Goal: Task Accomplishment & Management: Use online tool/utility

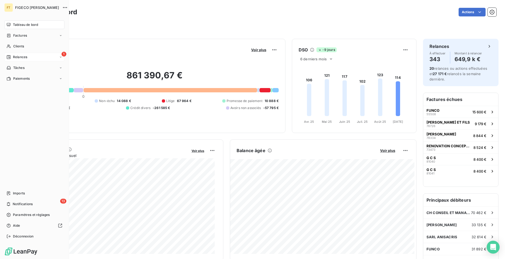
click at [18, 58] on span "Relances" at bounding box center [20, 57] width 14 height 5
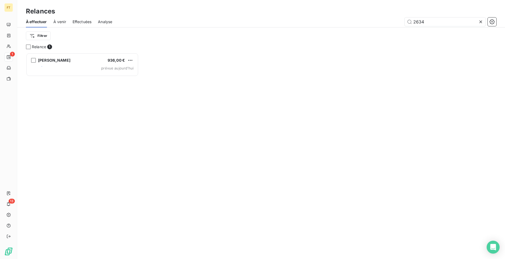
scroll to position [4, 4]
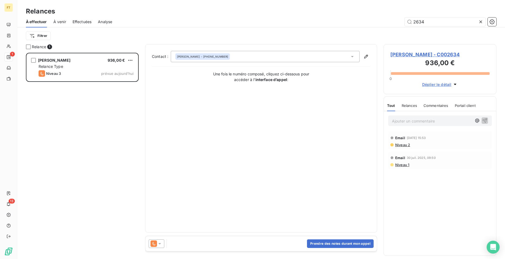
drag, startPoint x: 438, startPoint y: 24, endPoint x: 342, endPoint y: 9, distance: 97.2
click at [380, 11] on div "Relances À effectuer À venir Effectuées Analyse 2634 Filtrer" at bounding box center [261, 22] width 488 height 44
type input "2576"
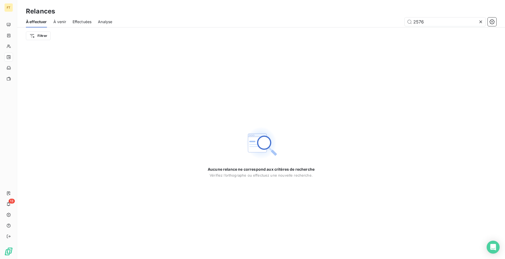
click at [79, 23] on span "Effectuées" at bounding box center [82, 21] width 19 height 5
click at [79, 25] on div "Effectuées" at bounding box center [82, 21] width 19 height 11
click at [85, 24] on span "Effectuées" at bounding box center [82, 21] width 19 height 5
click at [478, 22] on input "2576" at bounding box center [444, 22] width 81 height 9
click at [480, 22] on icon at bounding box center [480, 21] width 3 height 3
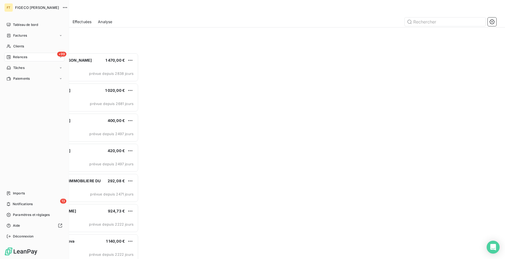
scroll to position [202, 109]
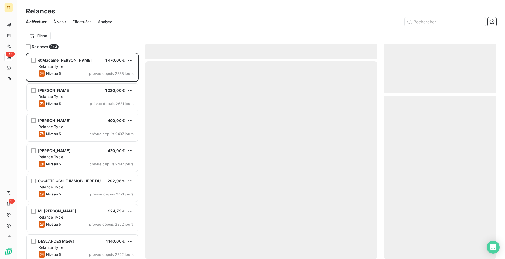
click at [79, 20] on span "Effectuées" at bounding box center [82, 21] width 19 height 5
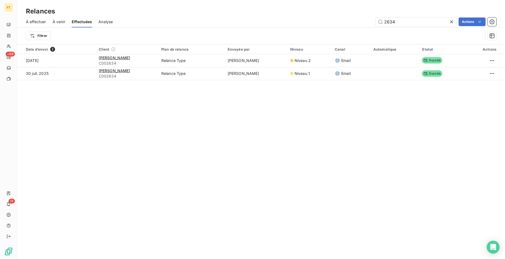
drag, startPoint x: 404, startPoint y: 23, endPoint x: 326, endPoint y: 8, distance: 79.0
click at [382, 20] on input "2634" at bounding box center [415, 22] width 81 height 9
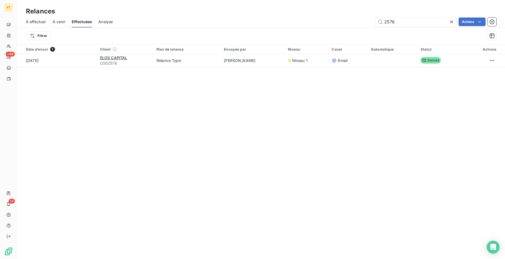
type input "2576"
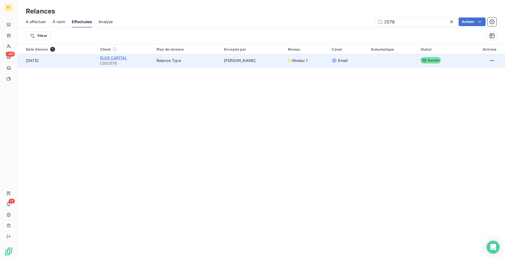
click at [116, 57] on span "ELOS CAPITAL" at bounding box center [113, 58] width 27 height 5
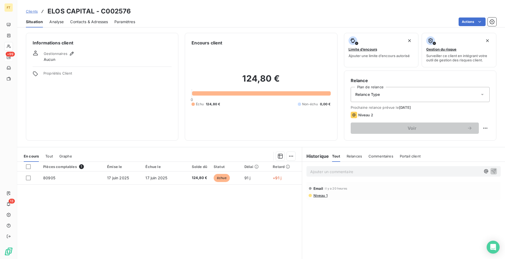
click at [329, 176] on div "Ajouter un commentaire ﻿" at bounding box center [403, 171] width 194 height 11
click at [329, 174] on p "Ajouter un commentaire ﻿" at bounding box center [395, 172] width 170 height 7
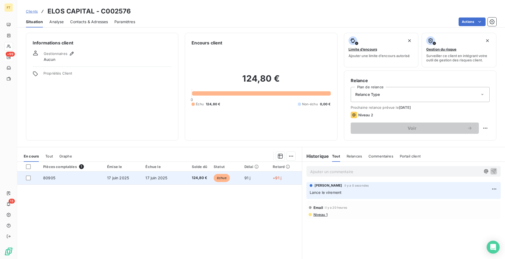
click at [143, 180] on td "17 juin 2025" at bounding box center [161, 178] width 38 height 13
click at [30, 179] on div at bounding box center [28, 178] width 5 height 5
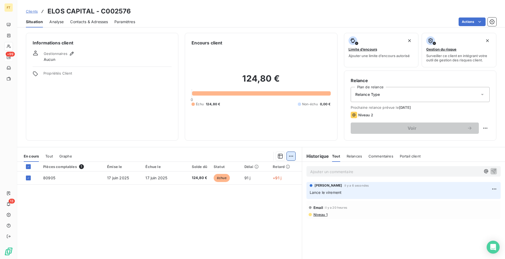
click at [288, 157] on html "FT +99 13 Clients ELOS CAPITAL - C002576 Situation Analyse Contacts & Adresses …" at bounding box center [252, 129] width 505 height 259
click at [245, 177] on div "Ajouter une promesse de paiement (1 facture)" at bounding box center [242, 178] width 95 height 9
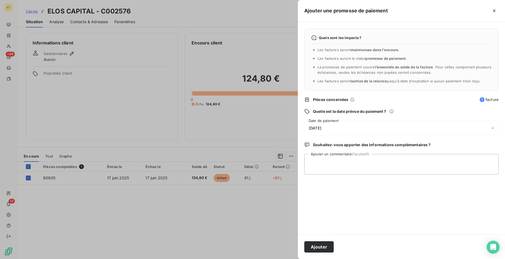
click at [328, 126] on div "[DATE]" at bounding box center [401, 128] width 194 height 15
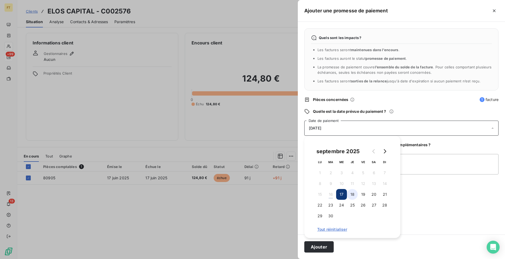
click at [352, 196] on button "18" at bounding box center [352, 194] width 11 height 11
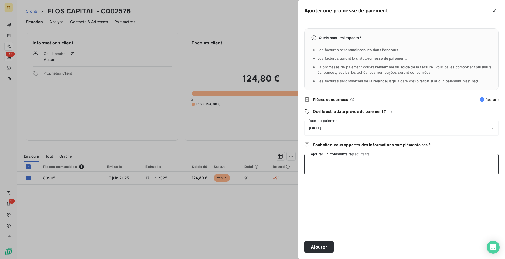
click at [449, 170] on textarea "Ajouter un commentaire (facultatif)" at bounding box center [401, 164] width 194 height 20
click at [319, 246] on button "Ajouter" at bounding box center [318, 247] width 29 height 11
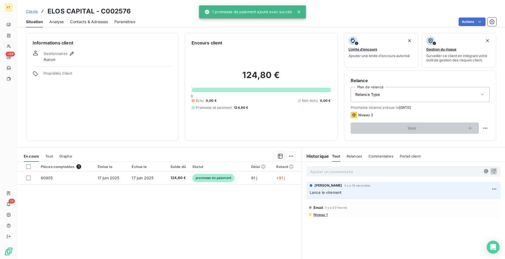
click at [274, 230] on div at bounding box center [252, 129] width 505 height 259
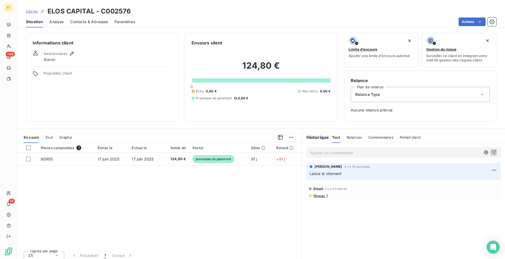
click at [29, 11] on span "Clients" at bounding box center [32, 11] width 12 height 4
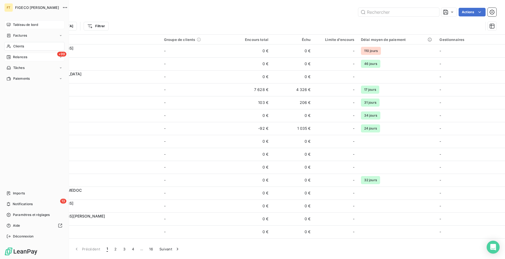
click at [12, 24] on div "Tableau de bord" at bounding box center [34, 24] width 60 height 9
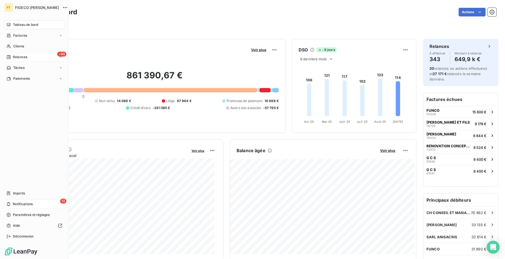
click at [23, 207] on span "Notifications" at bounding box center [23, 204] width 20 height 5
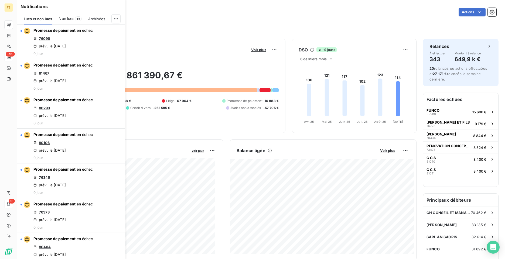
click at [169, 27] on div "Filtrer" at bounding box center [261, 27] width 470 height 10
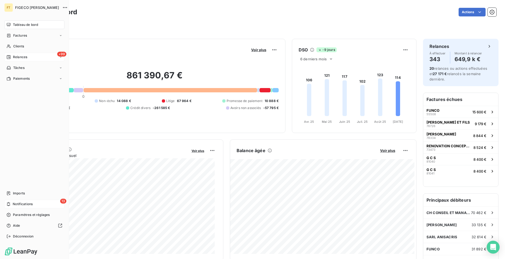
click at [12, 57] on div "Relances" at bounding box center [16, 57] width 21 height 5
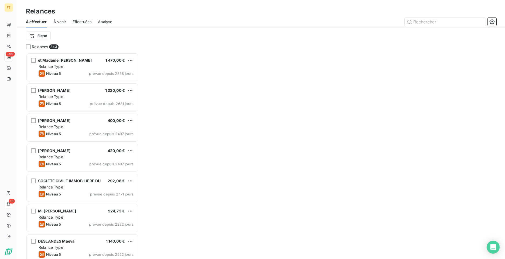
scroll to position [202, 109]
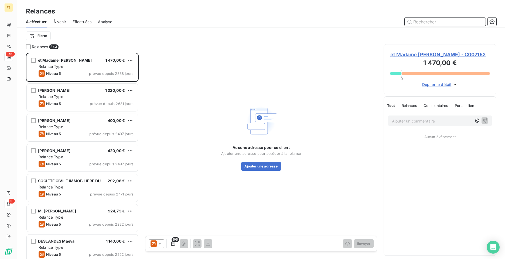
click at [435, 24] on input "text" at bounding box center [444, 22] width 81 height 9
type input "0011"
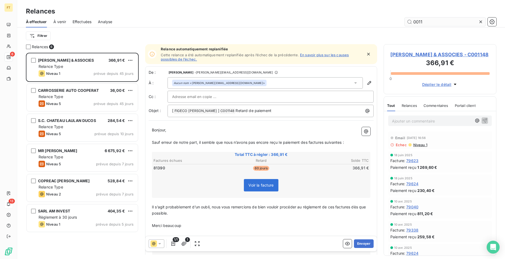
scroll to position [202, 109]
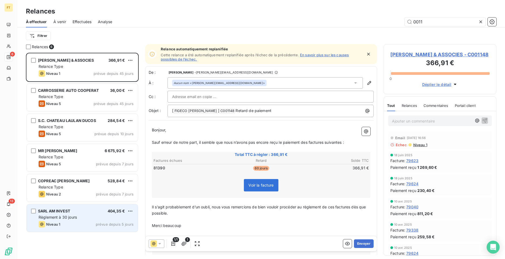
click at [87, 224] on div "Niveau 1 prévue depuis 5 jours" at bounding box center [86, 224] width 95 height 6
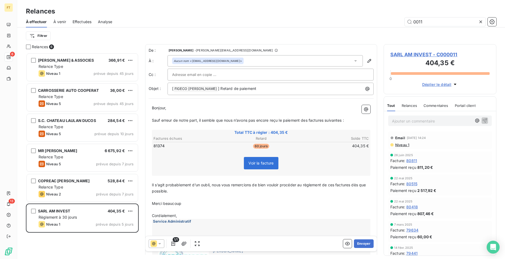
click at [160, 244] on icon at bounding box center [159, 243] width 3 height 1
click at [420, 54] on span "SARL AM INVEST - C000011" at bounding box center [439, 54] width 99 height 7
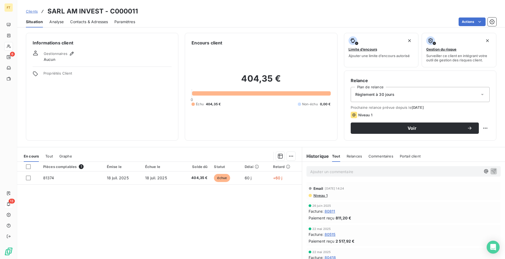
click at [392, 102] on div "Relance Plan de relance Règlement à 30 jours Prochaine relance prévue depuis le…" at bounding box center [420, 105] width 139 height 57
click at [394, 95] on div "Règlement à 30 jours" at bounding box center [420, 94] width 139 height 15
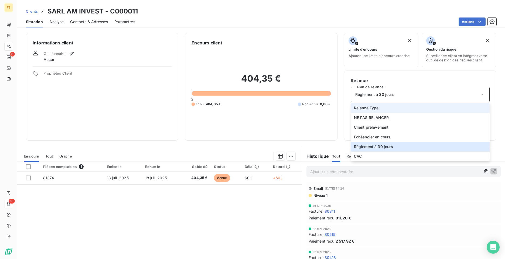
click at [385, 111] on li "Relance Type" at bounding box center [420, 108] width 139 height 10
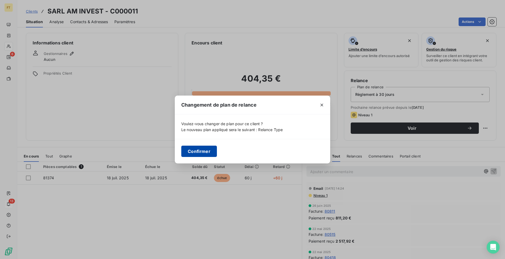
click at [202, 150] on button "Confirmer" at bounding box center [199, 151] width 36 height 11
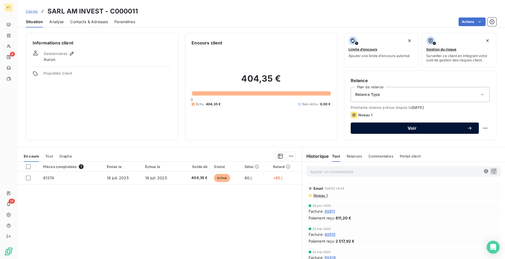
click at [423, 129] on span "Voir" at bounding box center [412, 128] width 110 height 4
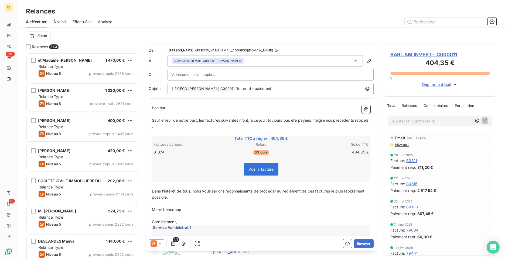
scroll to position [202, 109]
click at [160, 246] on icon at bounding box center [159, 243] width 5 height 5
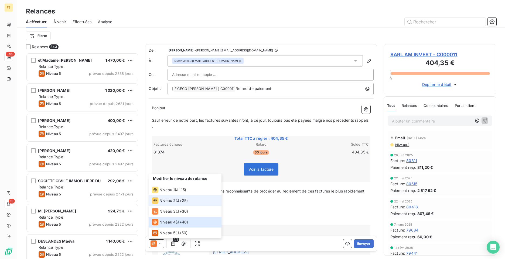
click at [182, 200] on span "J+25 )" at bounding box center [182, 200] width 11 height 5
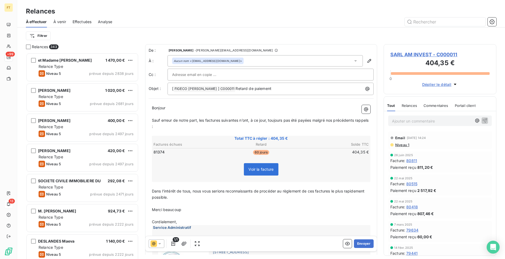
click at [162, 241] on div at bounding box center [157, 244] width 16 height 9
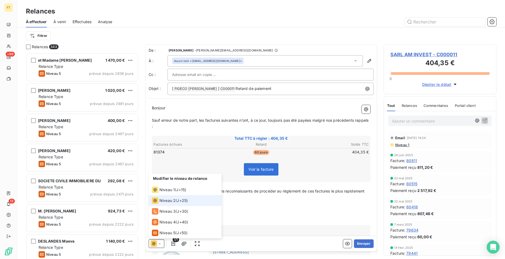
click at [162, 241] on div at bounding box center [157, 244] width 16 height 9
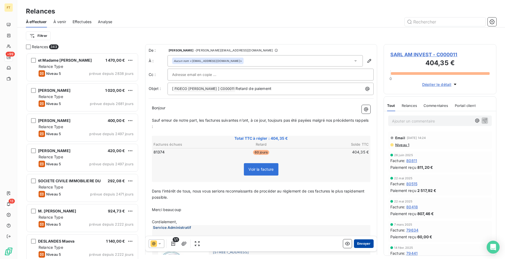
click at [365, 245] on button "Envoyer" at bounding box center [364, 244] width 20 height 9
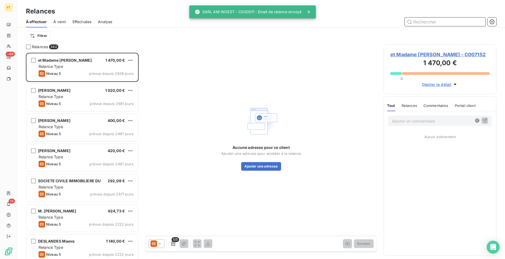
click at [430, 24] on input "text" at bounding box center [444, 22] width 81 height 9
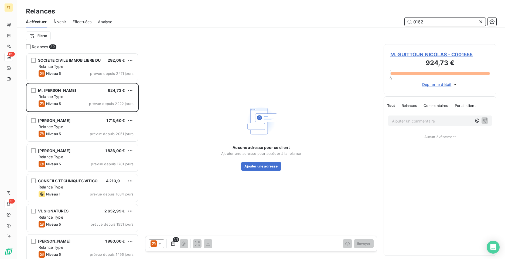
scroll to position [202, 109]
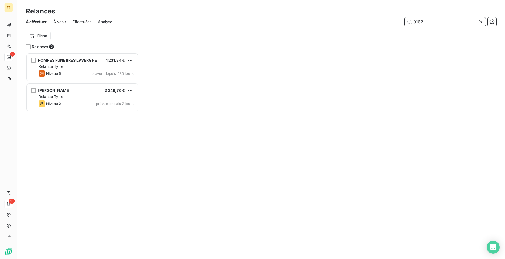
scroll to position [202, 109]
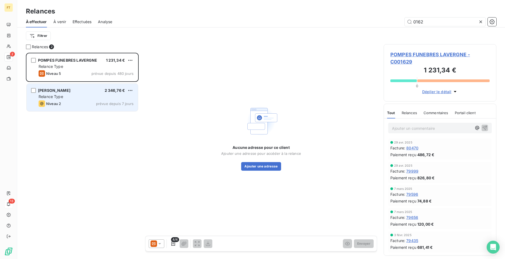
click at [60, 92] on span "[PERSON_NAME]" at bounding box center [54, 90] width 32 height 5
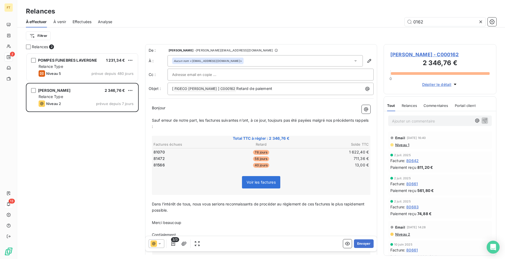
click at [161, 246] on icon at bounding box center [159, 243] width 5 height 5
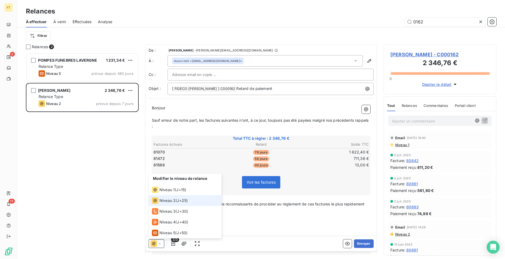
click at [178, 199] on span "J+25 )" at bounding box center [182, 200] width 11 height 5
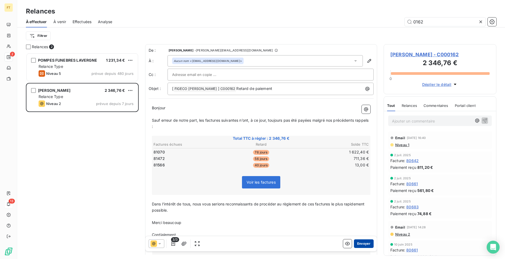
click at [358, 244] on button "Envoyer" at bounding box center [364, 244] width 20 height 9
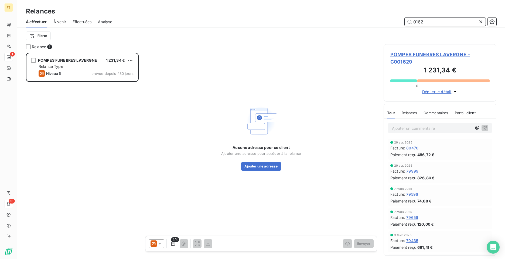
drag, startPoint x: 421, startPoint y: 23, endPoint x: 416, endPoint y: 24, distance: 5.5
click at [416, 24] on input "0162" at bounding box center [444, 22] width 81 height 9
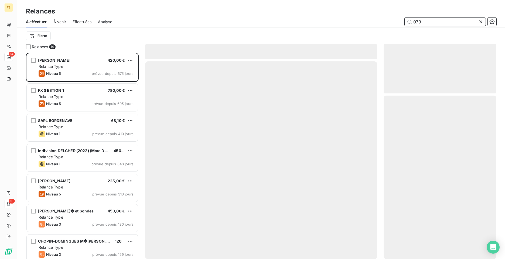
scroll to position [202, 109]
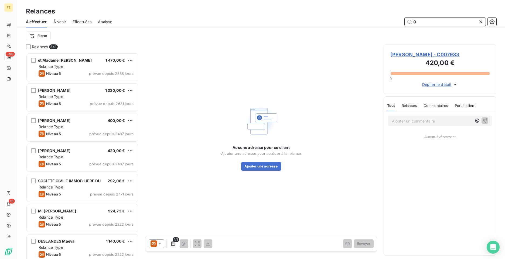
type input "0"
